Goal: Task Accomplishment & Management: Check status

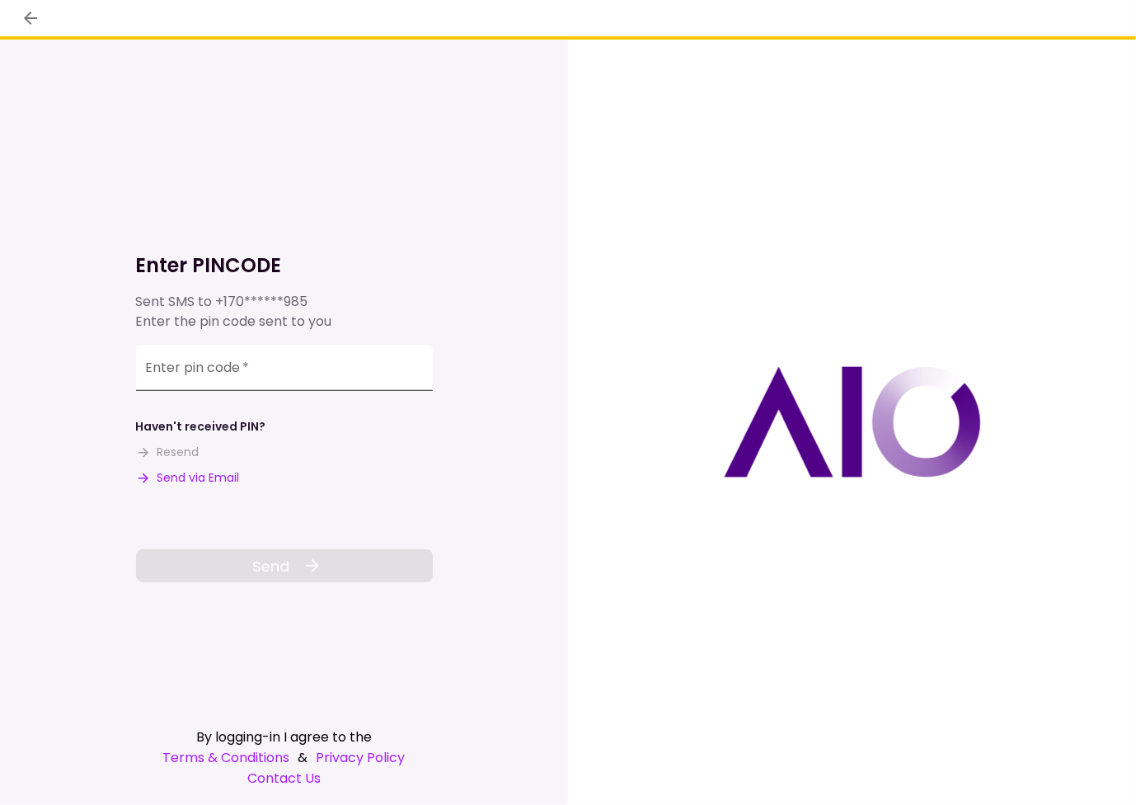
click at [235, 367] on input "Enter pin code   *" at bounding box center [284, 368] width 297 height 46
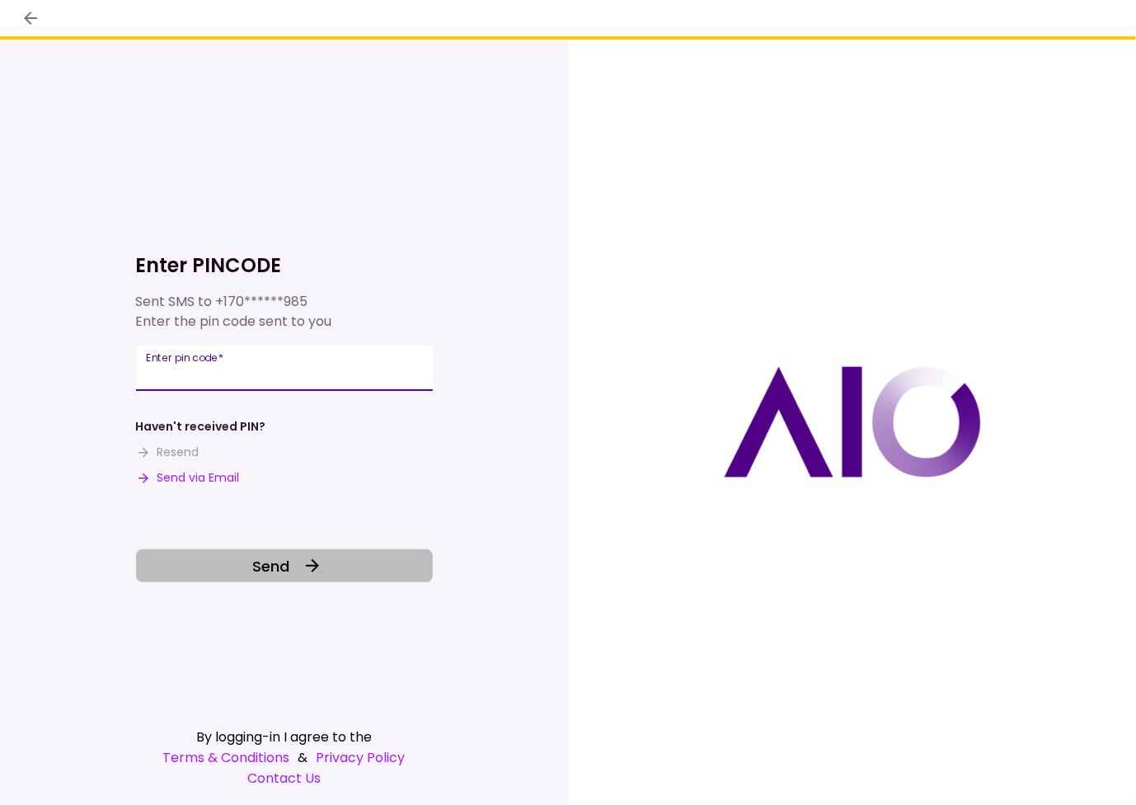
type input "******"
click at [273, 567] on span "Send" at bounding box center [270, 566] width 37 height 22
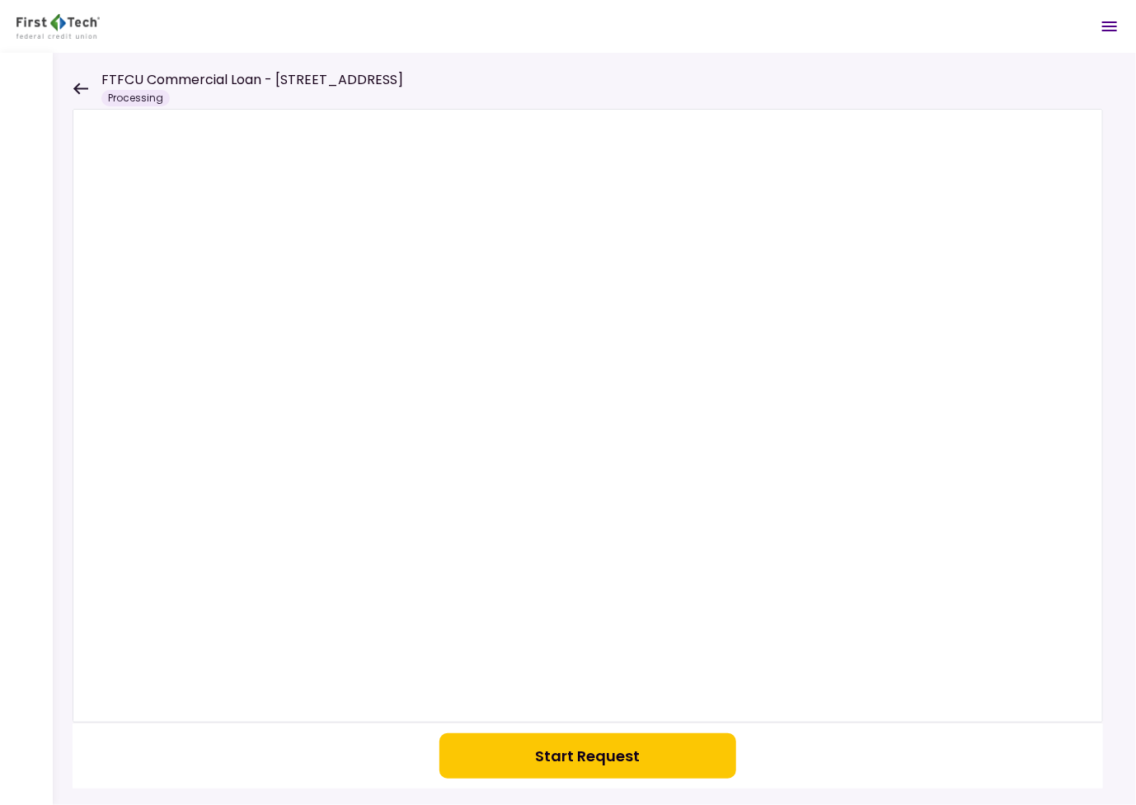
click at [294, 78] on h1 "FTFCU Commercial Loan - [STREET_ADDRESS]" at bounding box center [252, 80] width 302 height 20
click at [142, 99] on div "Processing" at bounding box center [135, 98] width 68 height 16
click at [82, 87] on icon at bounding box center [81, 88] width 16 height 12
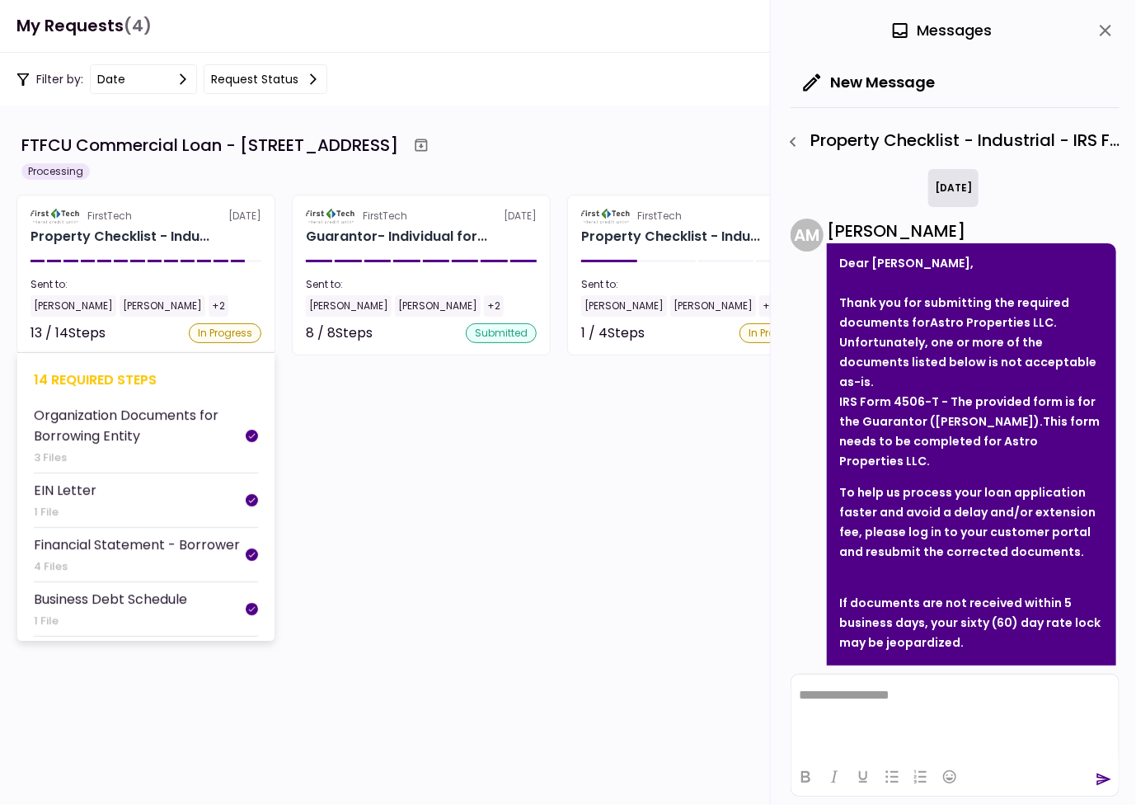
scroll to position [141, 0]
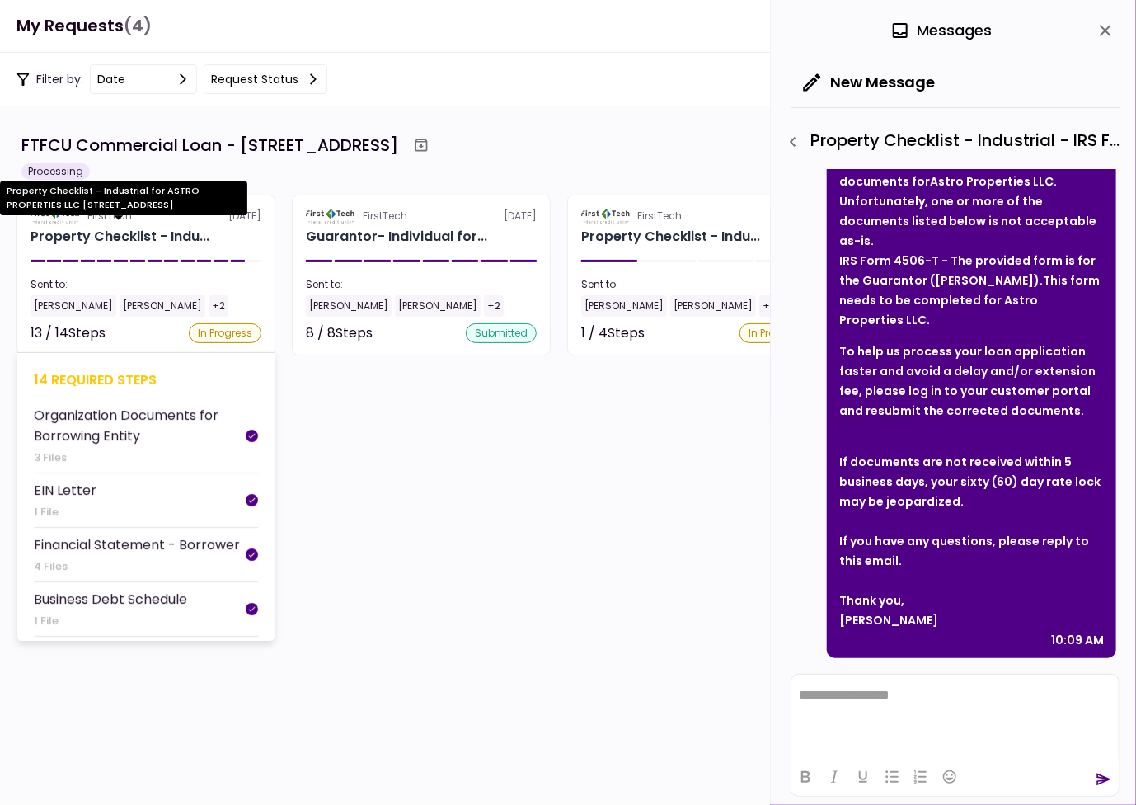
click at [148, 235] on div "Property Checklist - Indu..." at bounding box center [120, 237] width 179 height 20
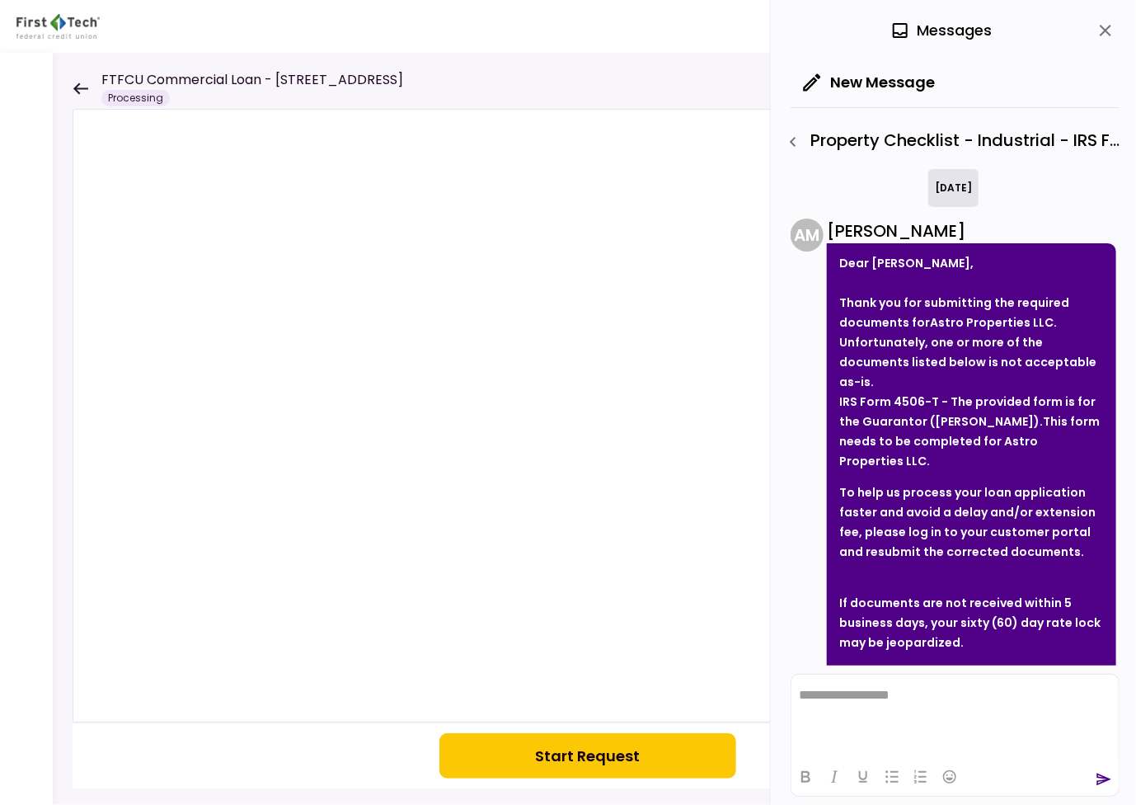
click at [81, 85] on icon at bounding box center [81, 88] width 16 height 12
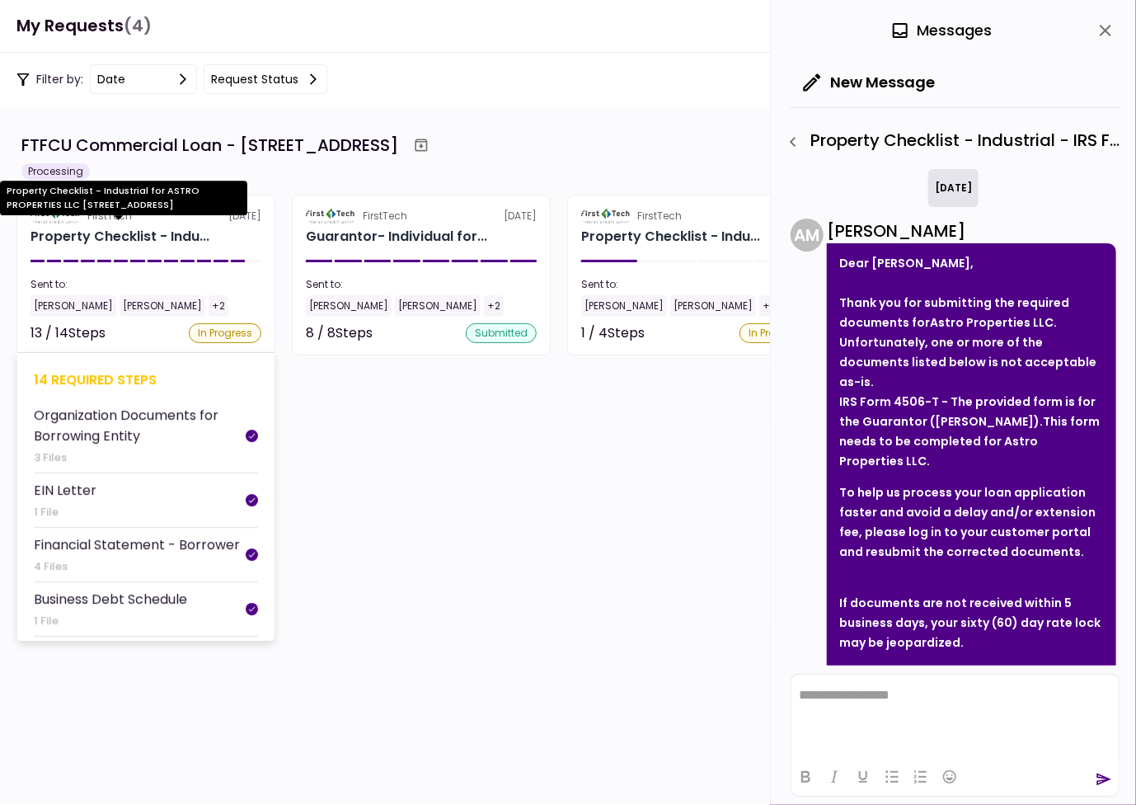
click at [106, 237] on div "Property Checklist - Indu..." at bounding box center [120, 237] width 179 height 20
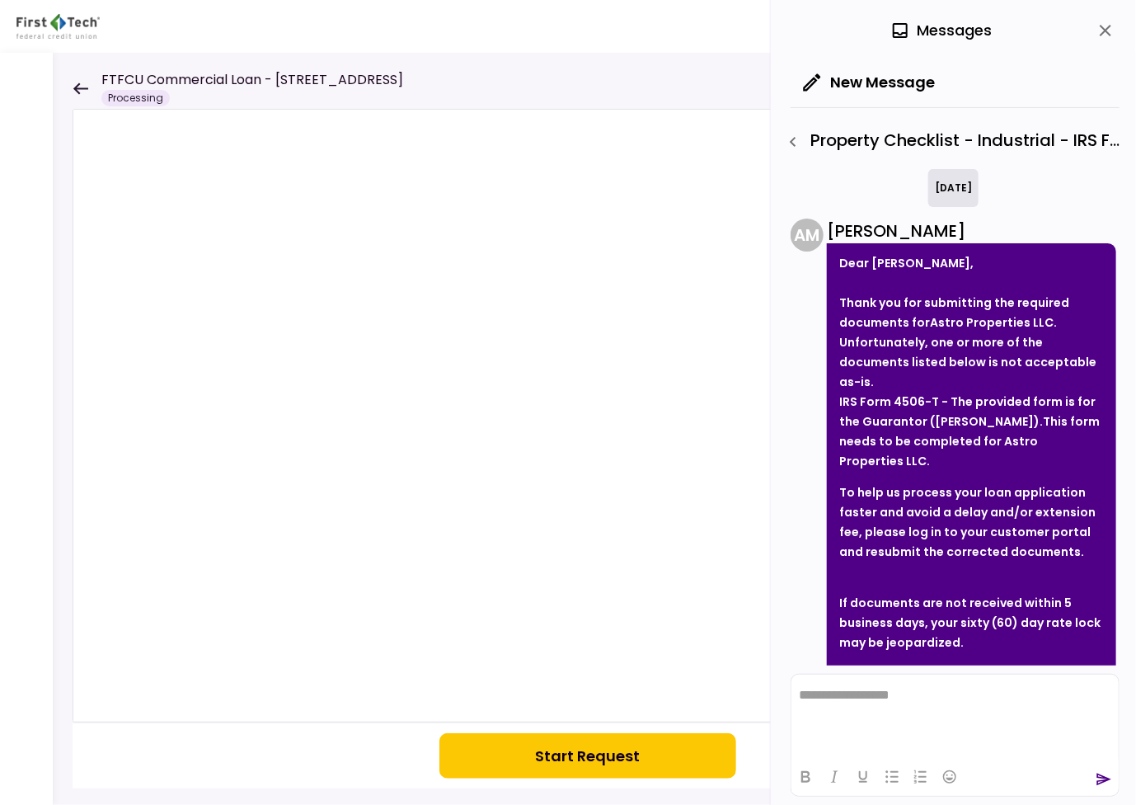
click at [85, 90] on icon at bounding box center [81, 88] width 16 height 12
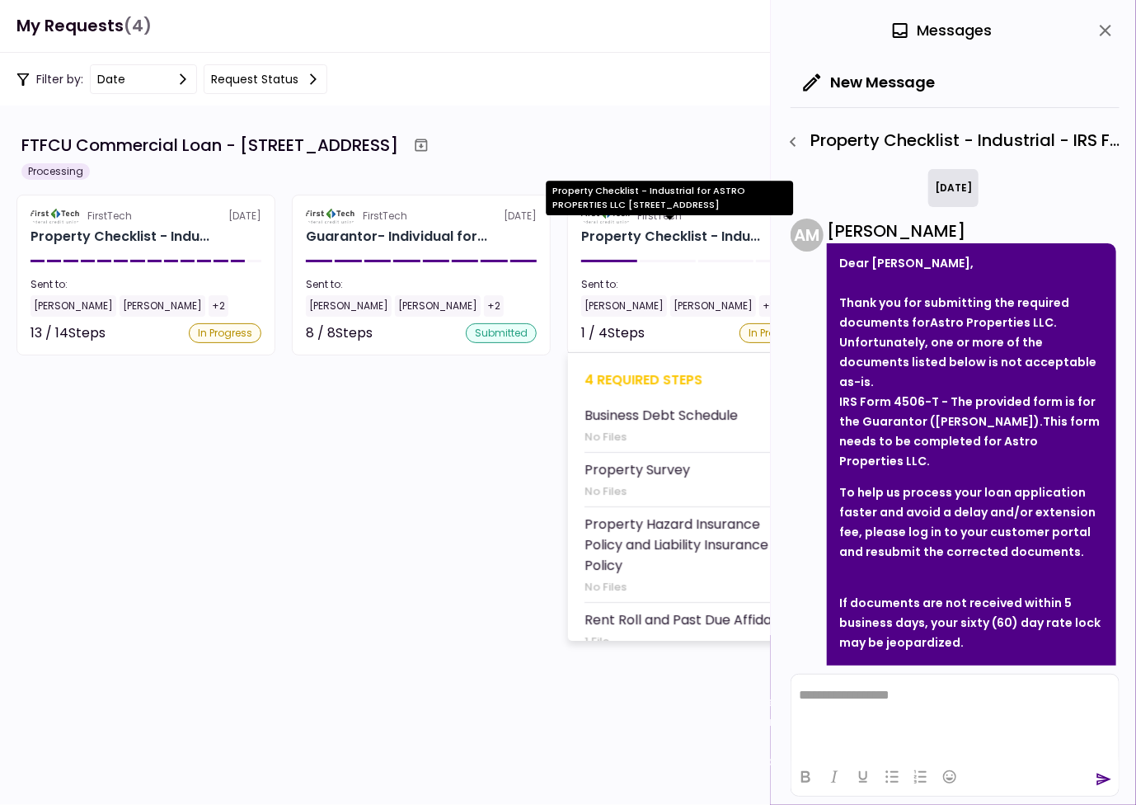
click at [631, 233] on div "Property Checklist - Indu..." at bounding box center [670, 237] width 179 height 20
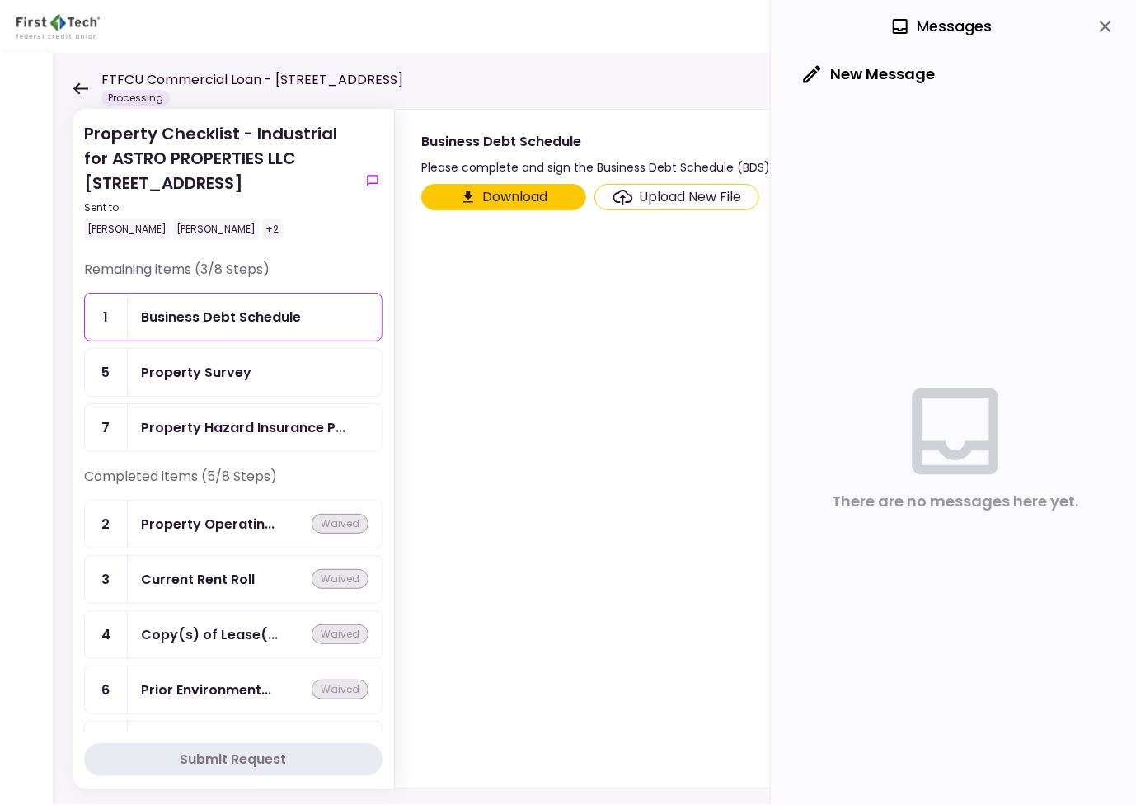
click at [482, 192] on button "Download" at bounding box center [503, 197] width 165 height 26
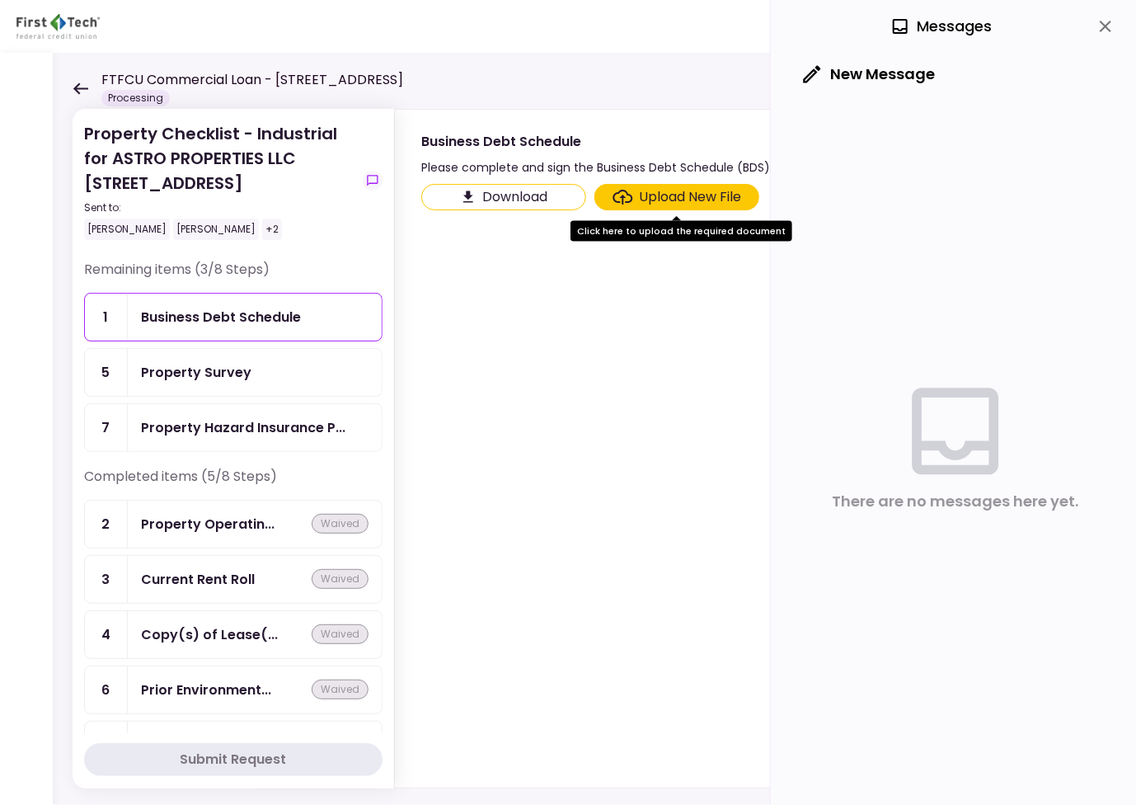
click at [82, 87] on icon at bounding box center [81, 88] width 16 height 12
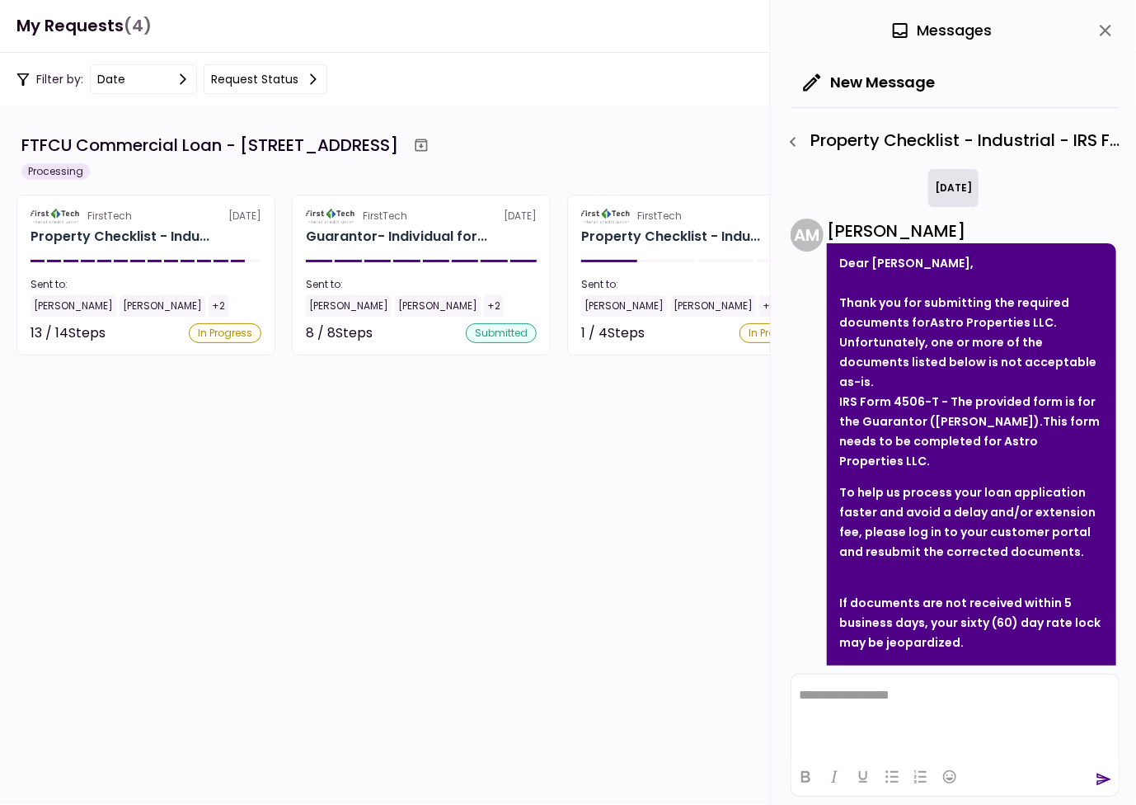
scroll to position [141, 0]
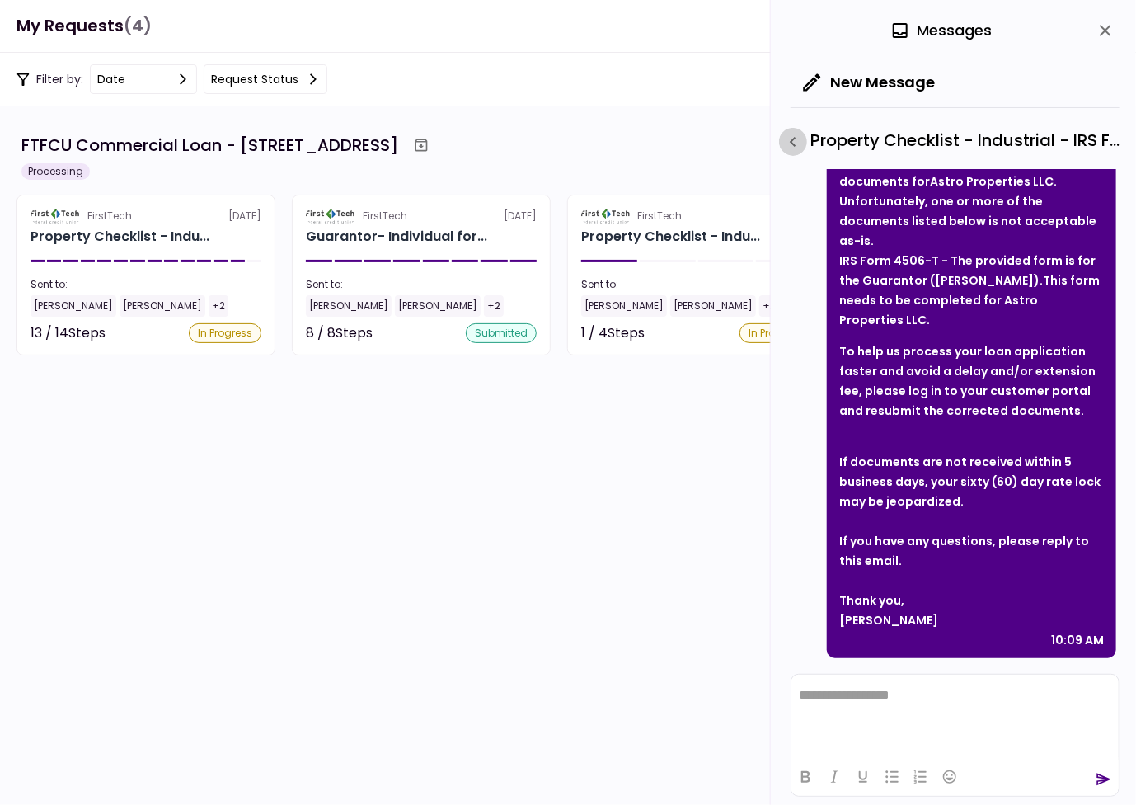
click at [794, 140] on icon "button" at bounding box center [793, 142] width 20 height 20
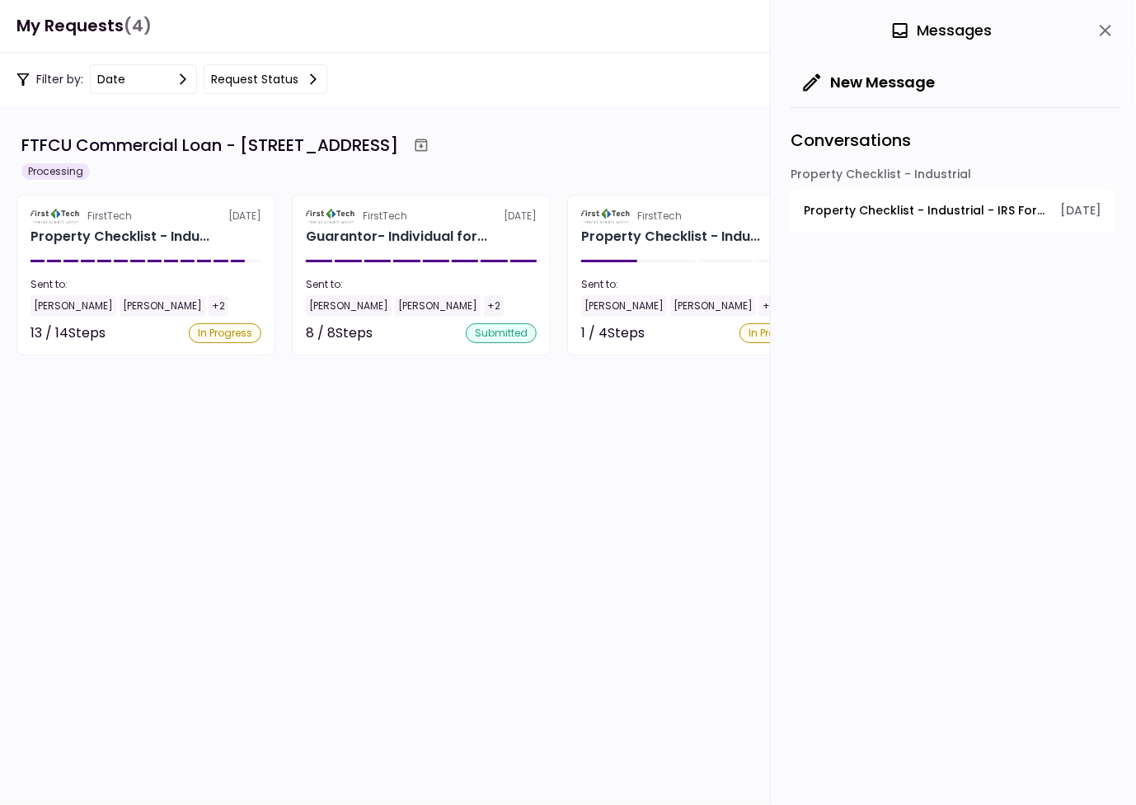
click at [877, 210] on span "Property Checklist - Industrial - IRS Form 4506-T Borrower" at bounding box center [926, 210] width 245 height 17
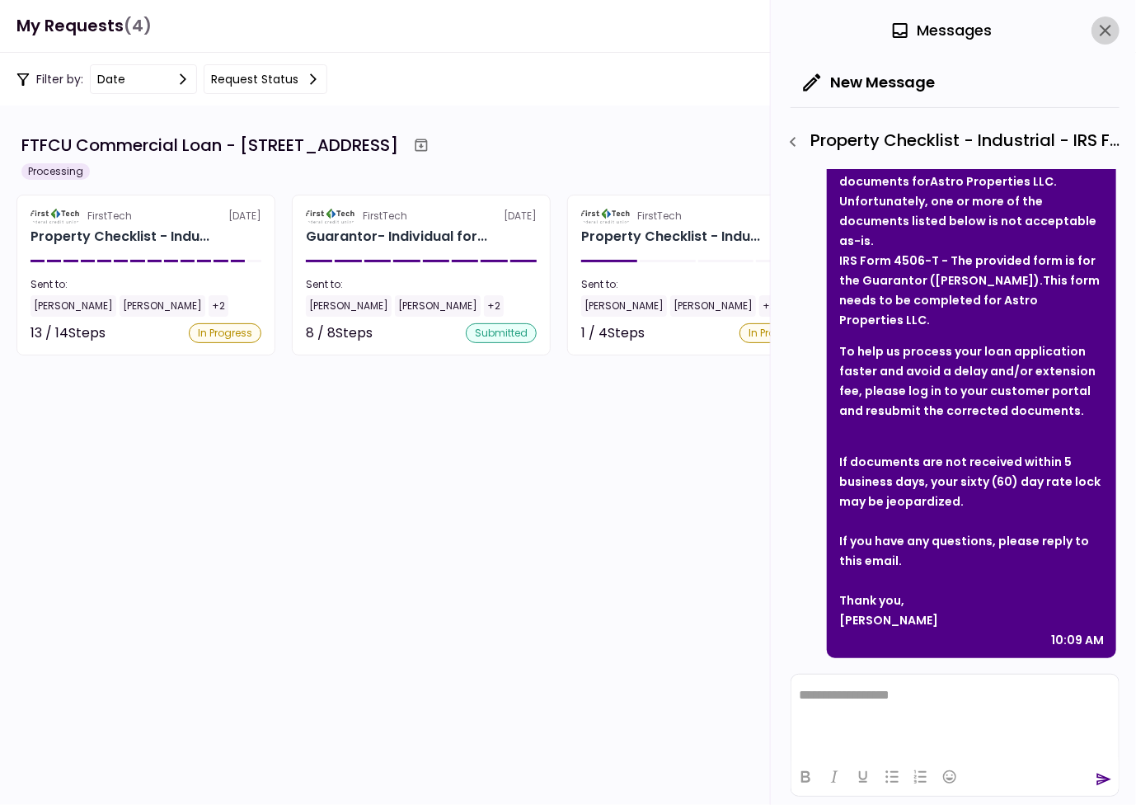
click at [1105, 29] on icon "close" at bounding box center [1106, 31] width 12 height 12
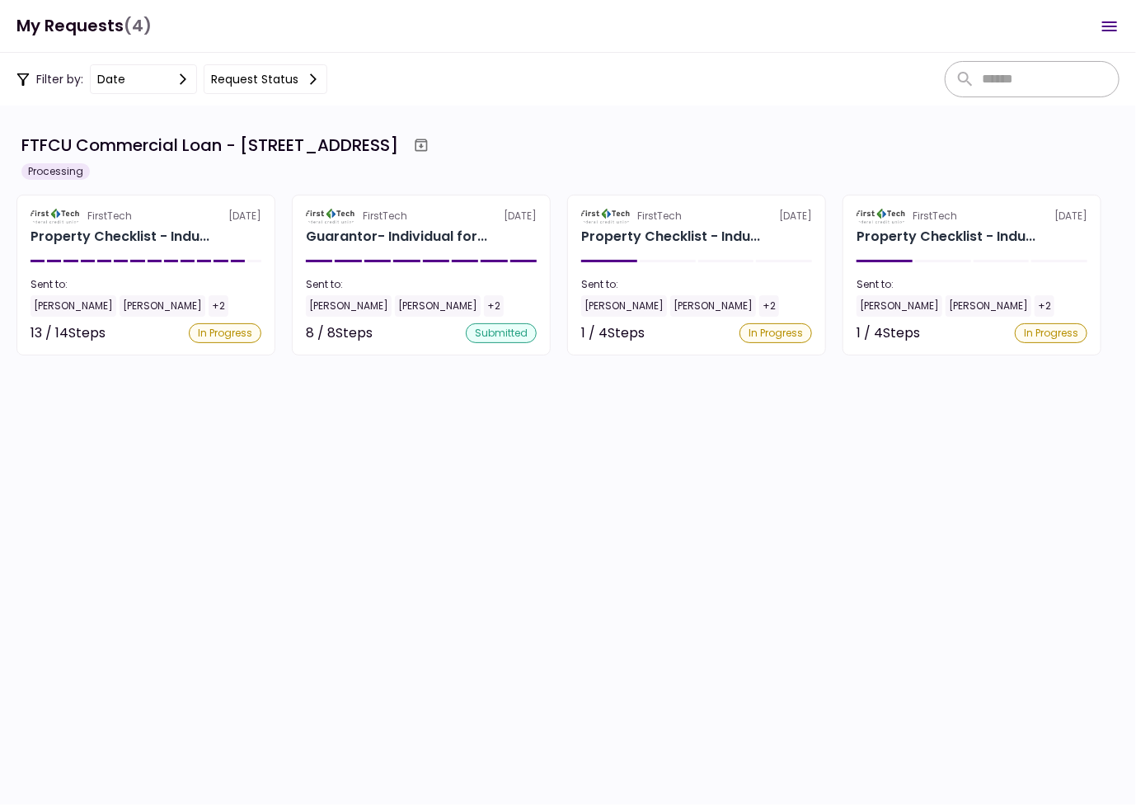
click at [1112, 26] on icon "Open menu" at bounding box center [1110, 26] width 15 height 10
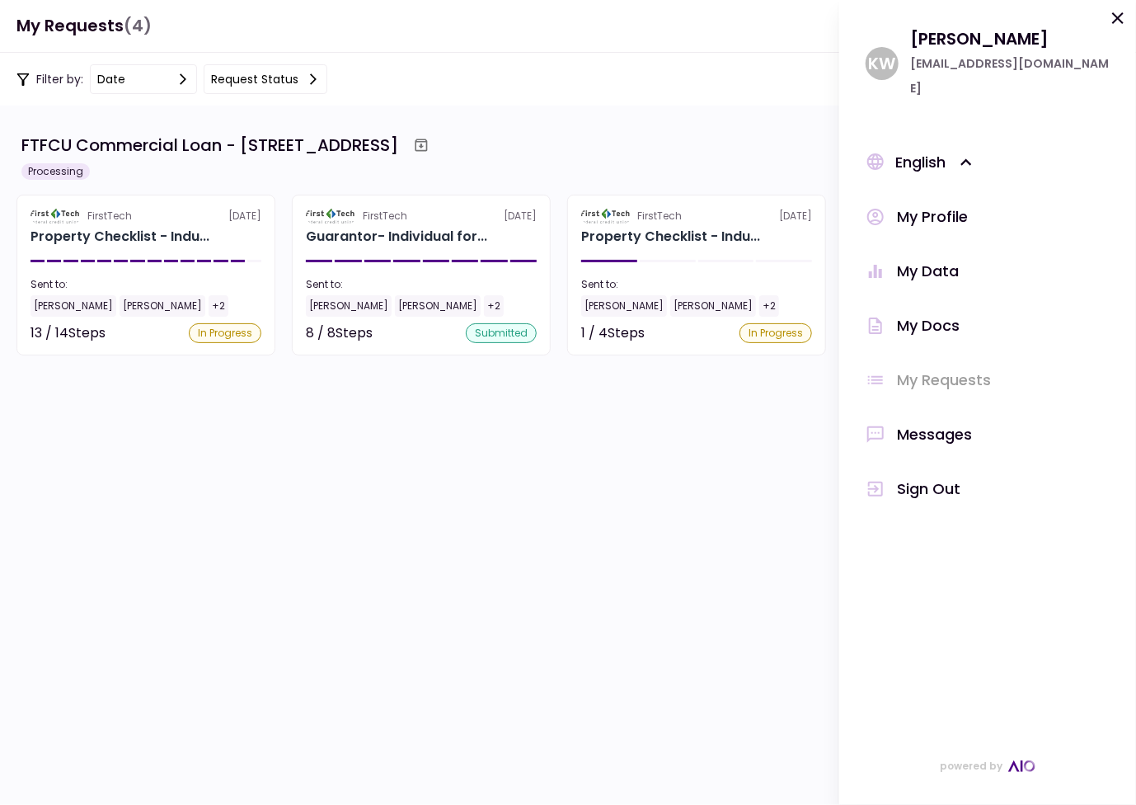
click at [934, 477] on div "Sign Out" at bounding box center [928, 489] width 63 height 25
